Goal: Information Seeking & Learning: Learn about a topic

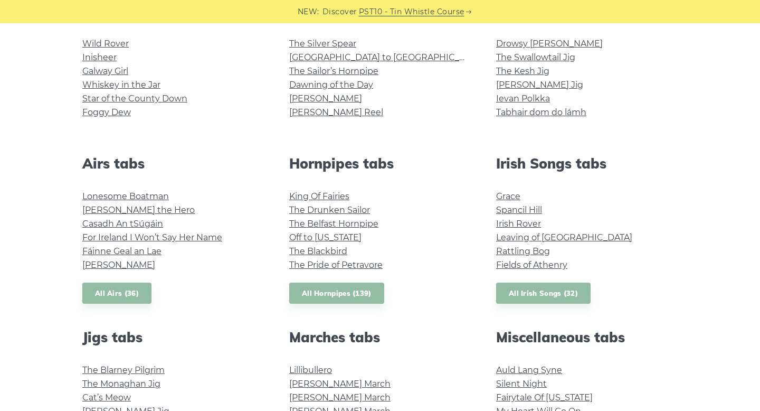
scroll to position [347, 0]
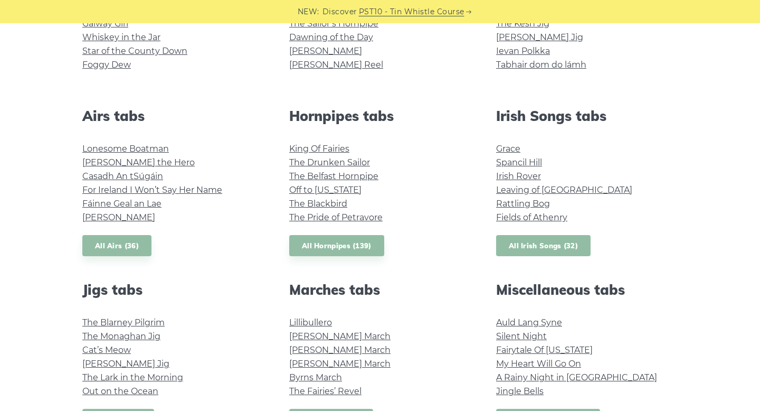
click at [556, 248] on link "All Irish Songs (32)" at bounding box center [543, 246] width 95 height 22
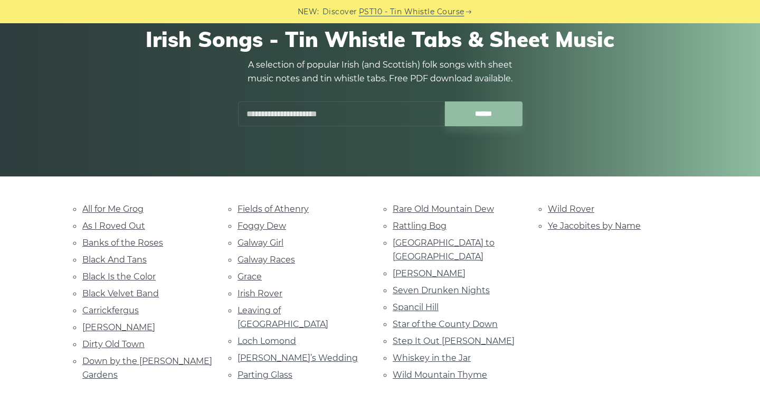
scroll to position [191, 0]
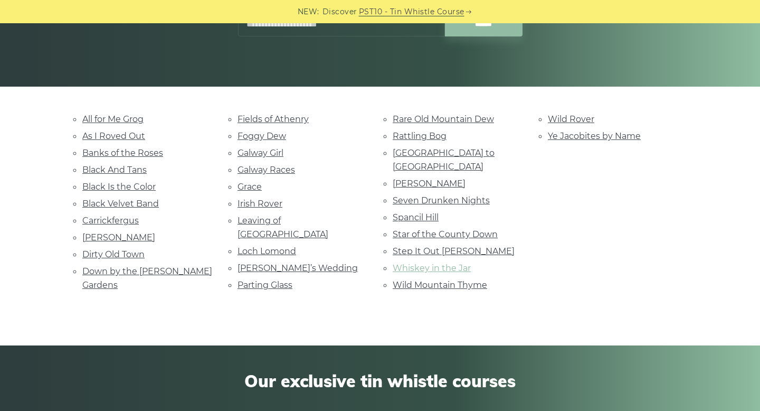
click at [453, 263] on link "Whiskey in the Jar" at bounding box center [432, 268] width 78 height 10
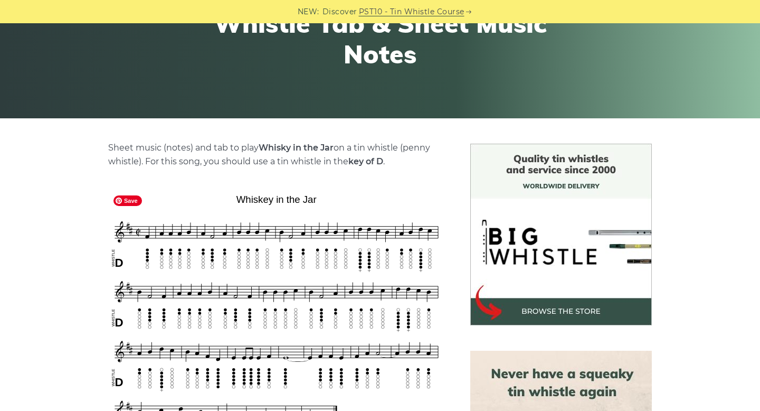
scroll to position [62, 0]
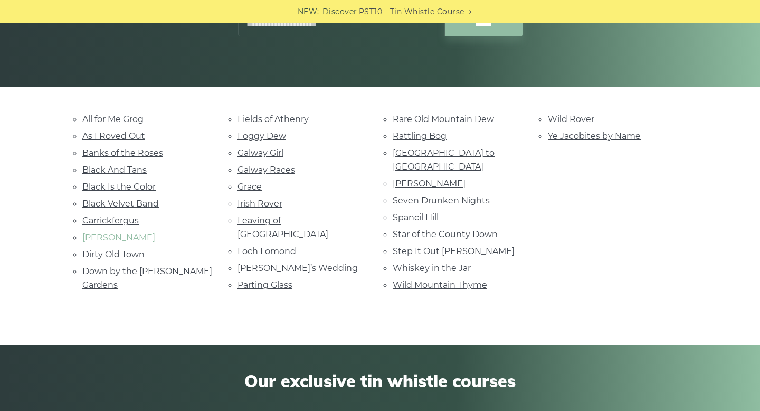
click at [123, 236] on link "Danny Boy" at bounding box center [118, 237] width 73 height 10
click at [126, 252] on link "Dirty Old Town" at bounding box center [113, 254] width 62 height 10
click at [258, 157] on link "Galway Girl" at bounding box center [261, 153] width 46 height 10
click at [289, 165] on link "Galway Races" at bounding box center [267, 170] width 58 height 10
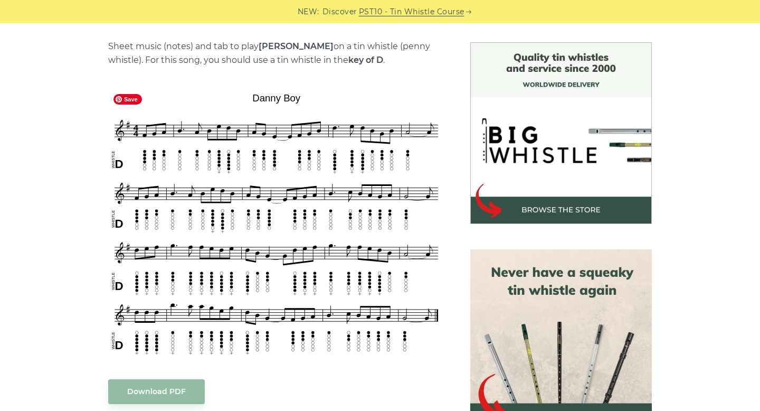
scroll to position [261, 0]
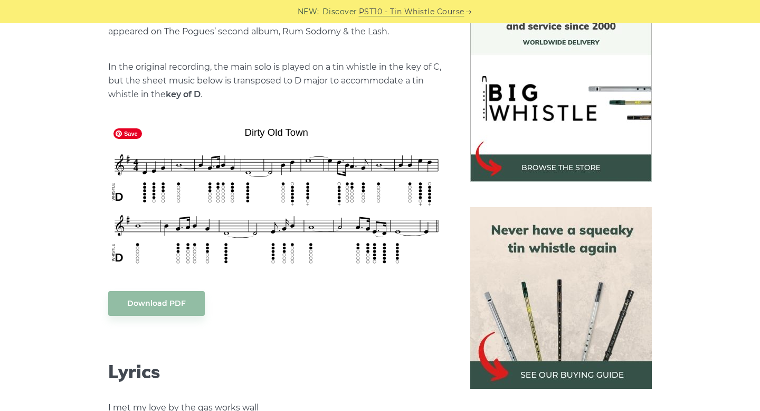
scroll to position [303, 0]
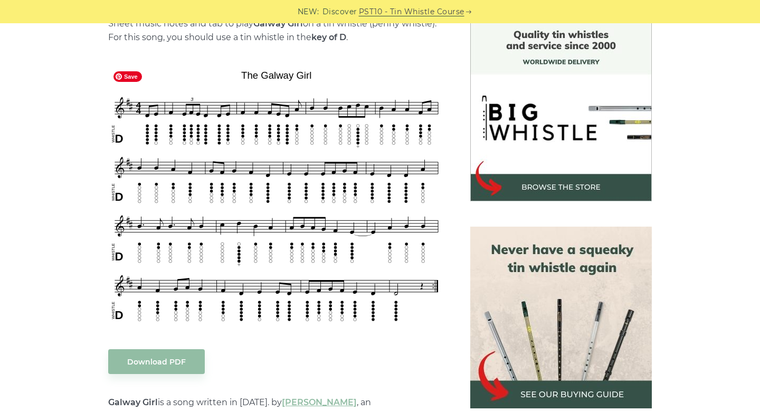
scroll to position [283, 0]
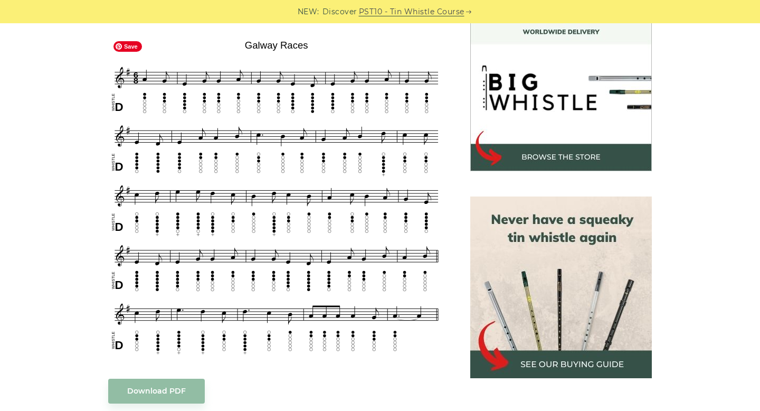
scroll to position [318, 0]
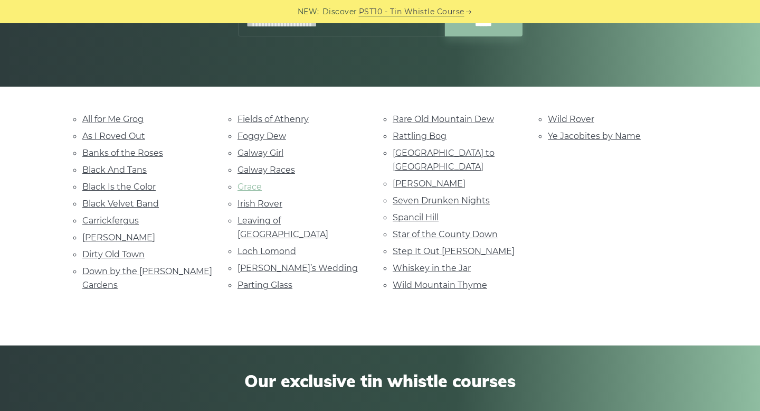
click at [242, 185] on link "Grace" at bounding box center [250, 187] width 24 height 10
click at [139, 199] on link "Black Velvet Band" at bounding box center [120, 204] width 77 height 10
click at [157, 268] on link "Down by the [PERSON_NAME] Gardens" at bounding box center [147, 278] width 130 height 24
click at [134, 125] on li "All for Me Grog" at bounding box center [147, 119] width 130 height 14
click at [129, 119] on link "All for Me Grog" at bounding box center [112, 119] width 61 height 10
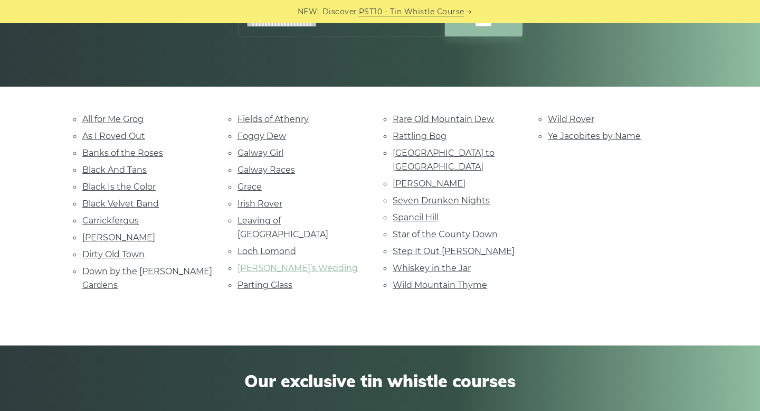
click at [279, 263] on link "Marie’s Wedding" at bounding box center [298, 268] width 120 height 10
click at [285, 246] on link "Loch Lomond" at bounding box center [267, 251] width 59 height 10
click at [436, 195] on link "Seven Drunken Nights" at bounding box center [441, 200] width 97 height 10
click at [399, 212] on link "Spancil Hill" at bounding box center [416, 217] width 46 height 10
click at [455, 280] on link "Wild Mountain Thyme" at bounding box center [440, 285] width 95 height 10
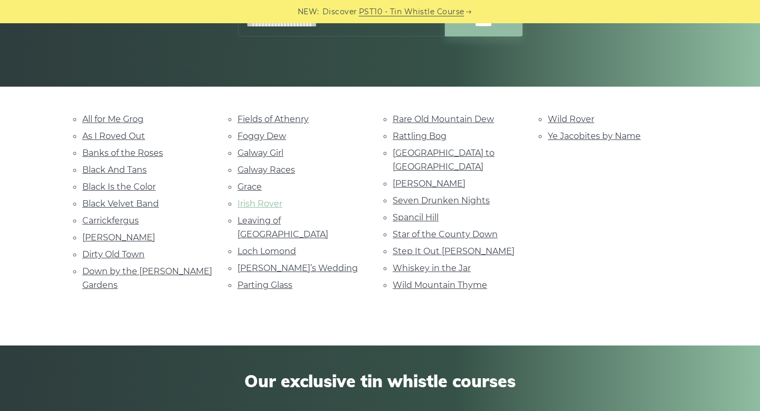
click at [269, 205] on link "Irish Rover" at bounding box center [260, 204] width 45 height 10
click at [126, 132] on link "As I Roved Out" at bounding box center [113, 136] width 63 height 10
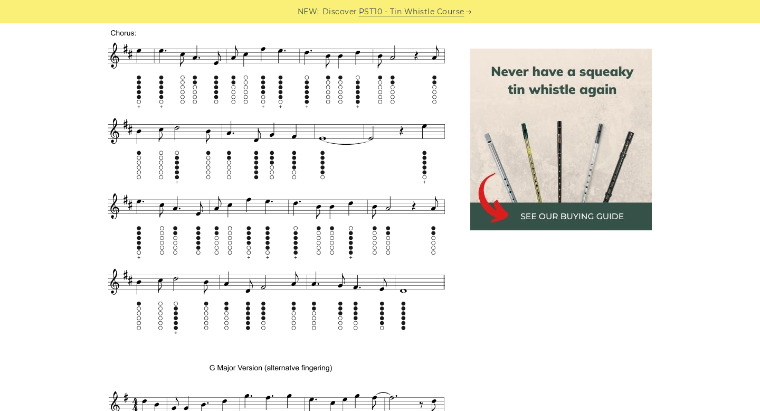
scroll to position [665, 0]
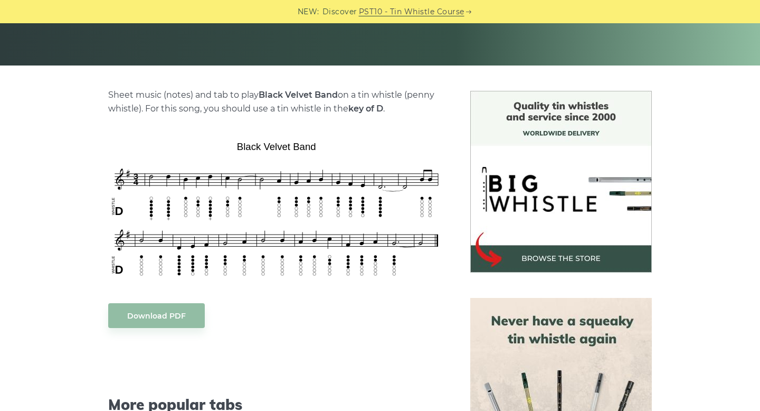
scroll to position [213, 0]
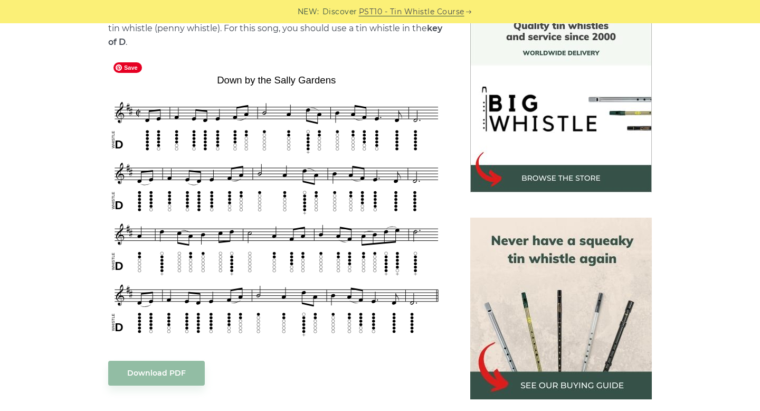
scroll to position [293, 0]
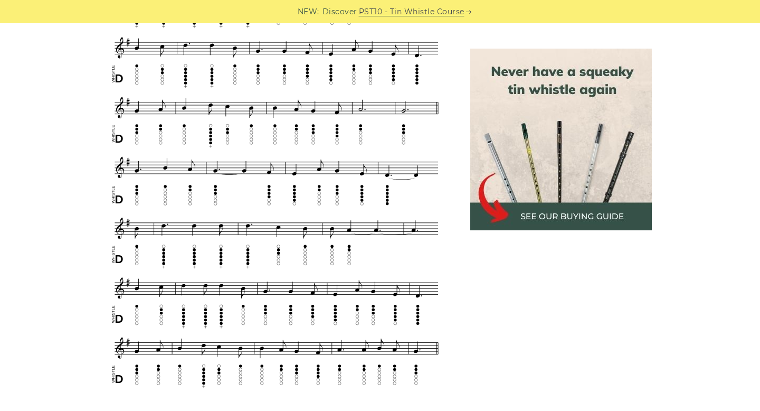
scroll to position [475, 0]
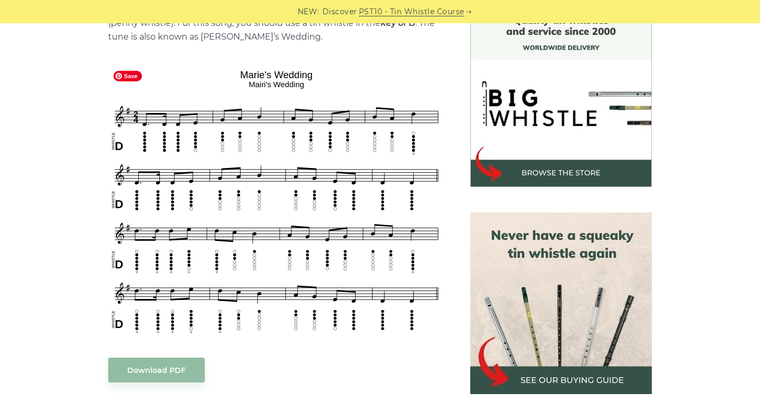
scroll to position [321, 0]
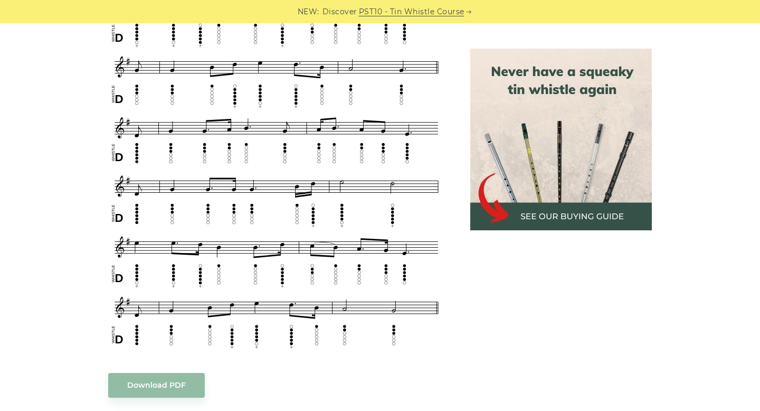
scroll to position [526, 0]
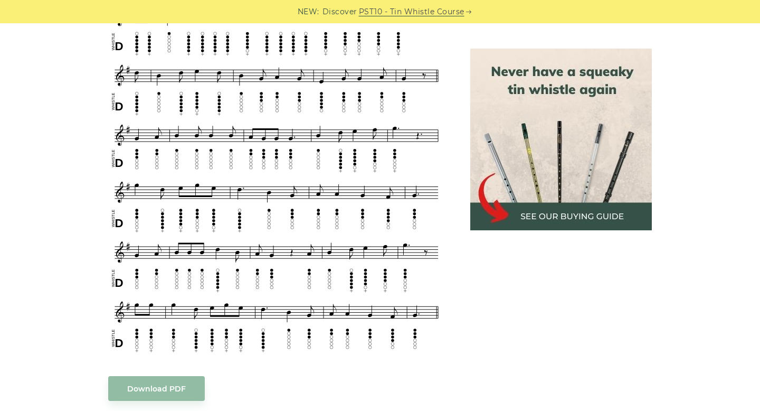
scroll to position [515, 0]
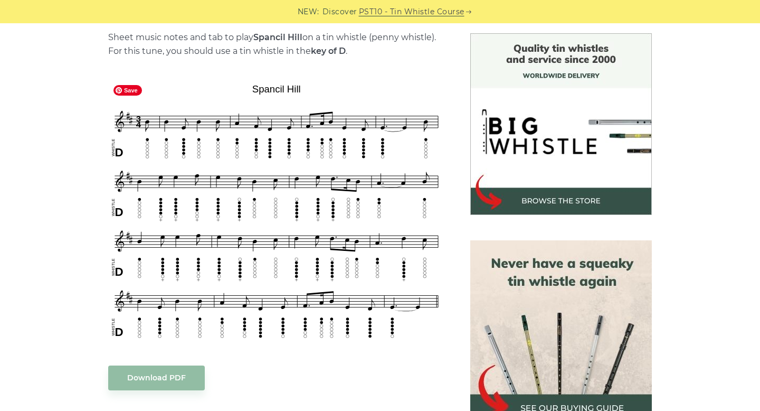
scroll to position [270, 0]
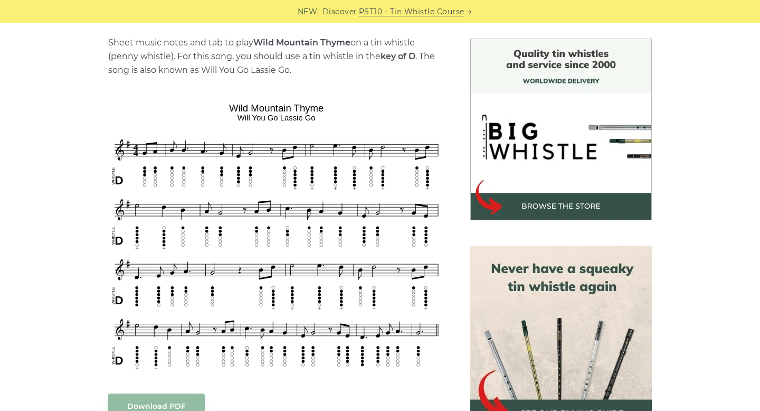
scroll to position [328, 0]
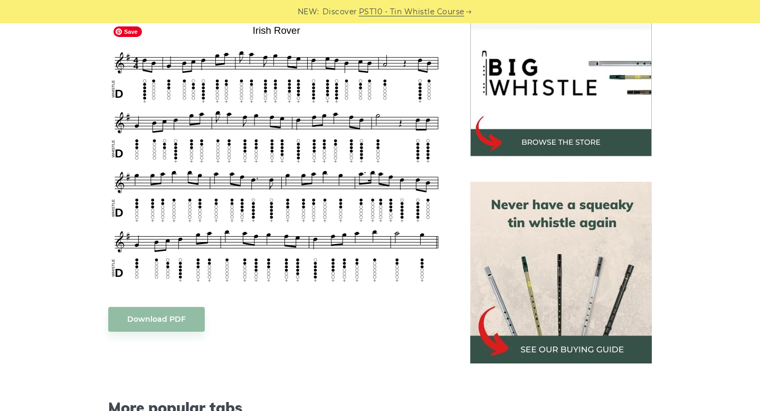
scroll to position [327, 0]
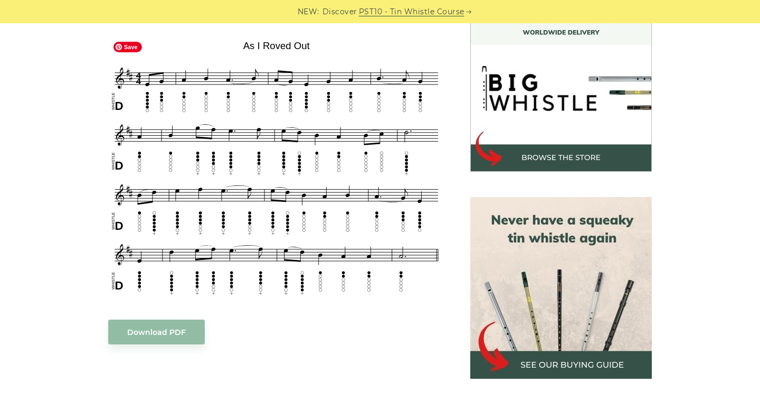
scroll to position [315, 0]
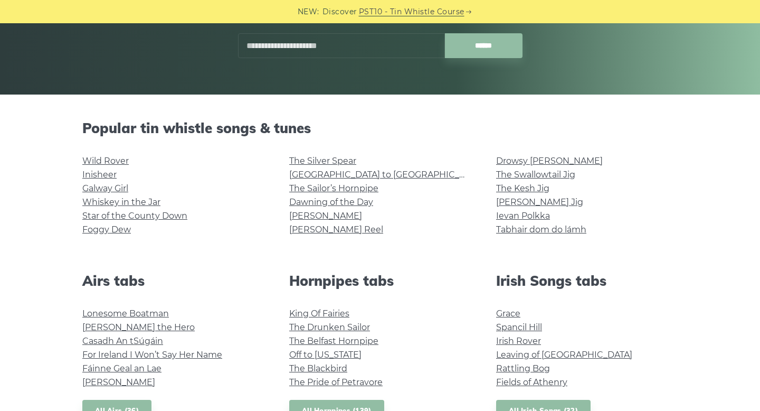
scroll to position [179, 0]
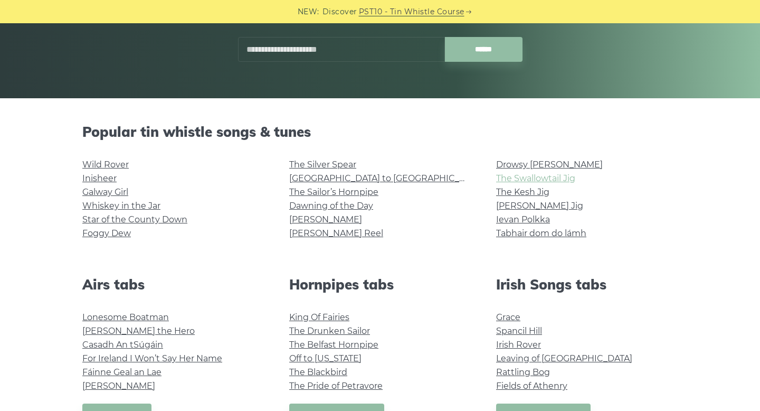
click at [550, 176] on link "The Swallowtail Jig" at bounding box center [535, 178] width 79 height 10
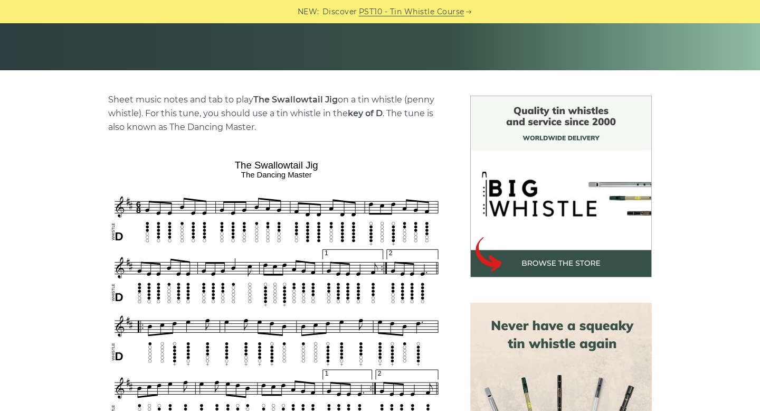
scroll to position [209, 0]
